Goal: Register for event/course

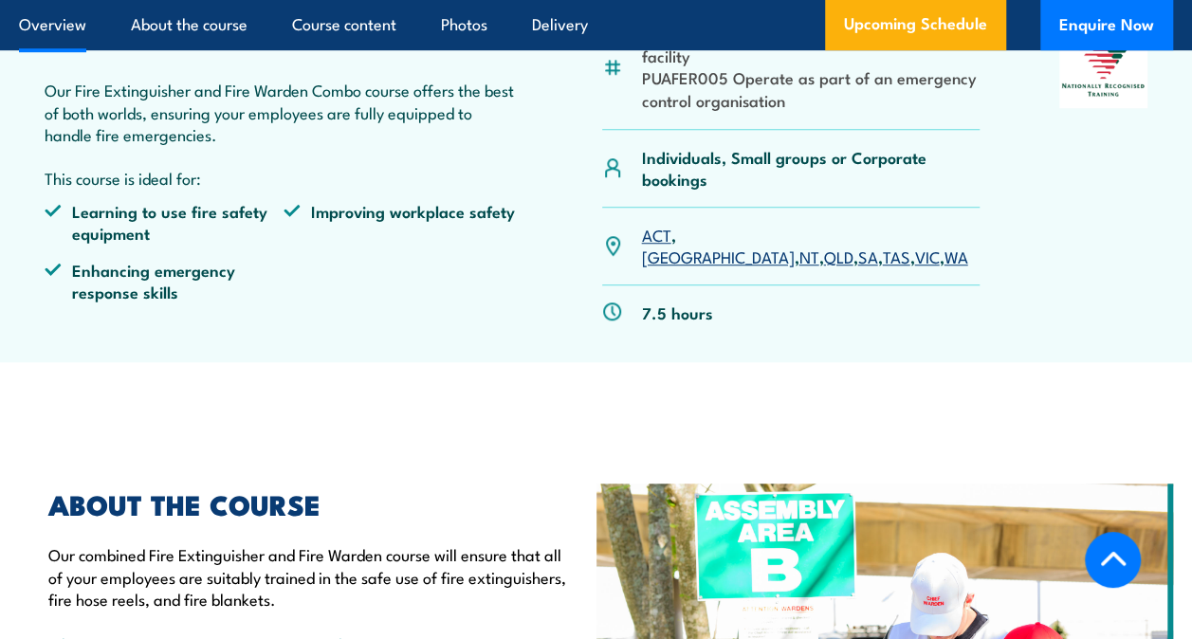
scroll to position [664, 0]
click at [798, 244] on link "NT" at bounding box center [808, 255] width 20 height 23
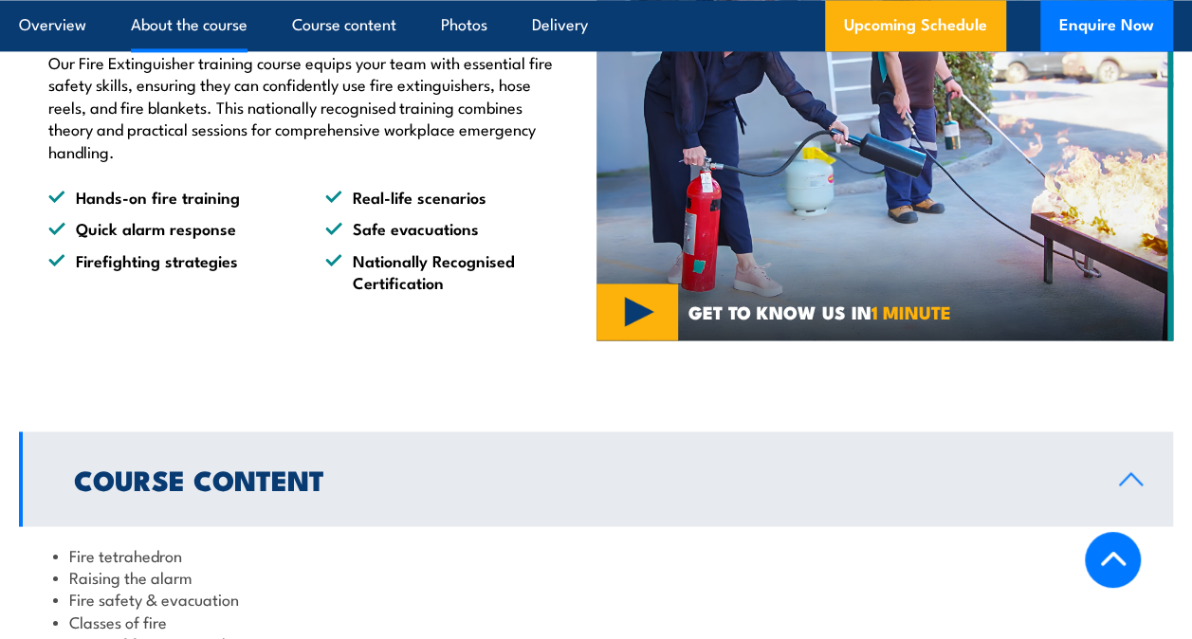
scroll to position [853, 0]
